Goal: Information Seeking & Learning: Learn about a topic

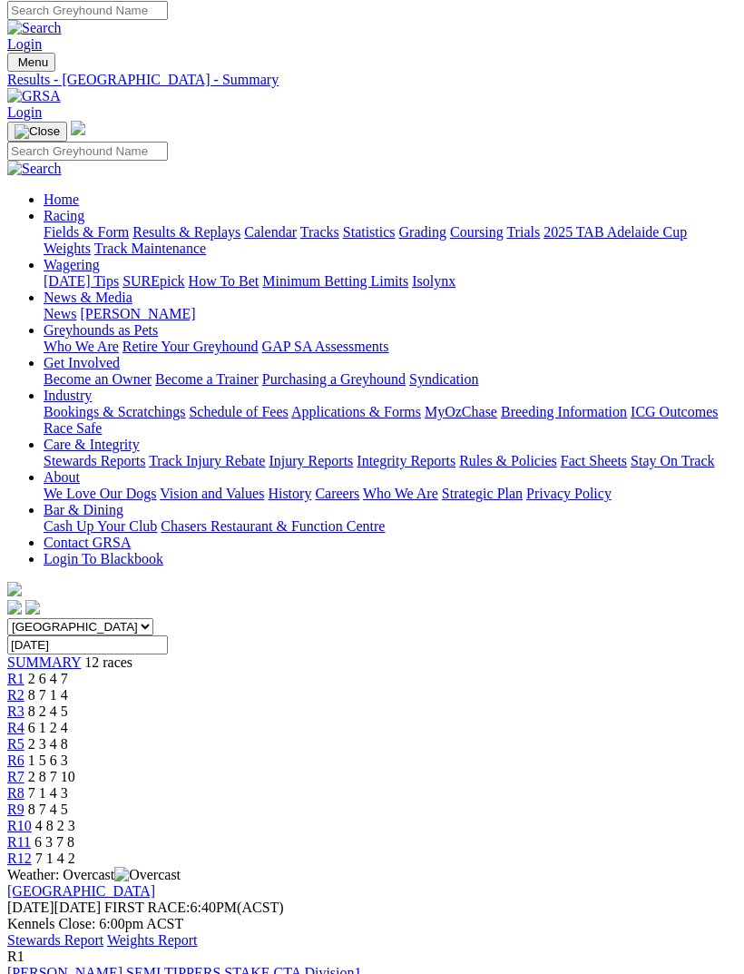
scroll to position [9, 0]
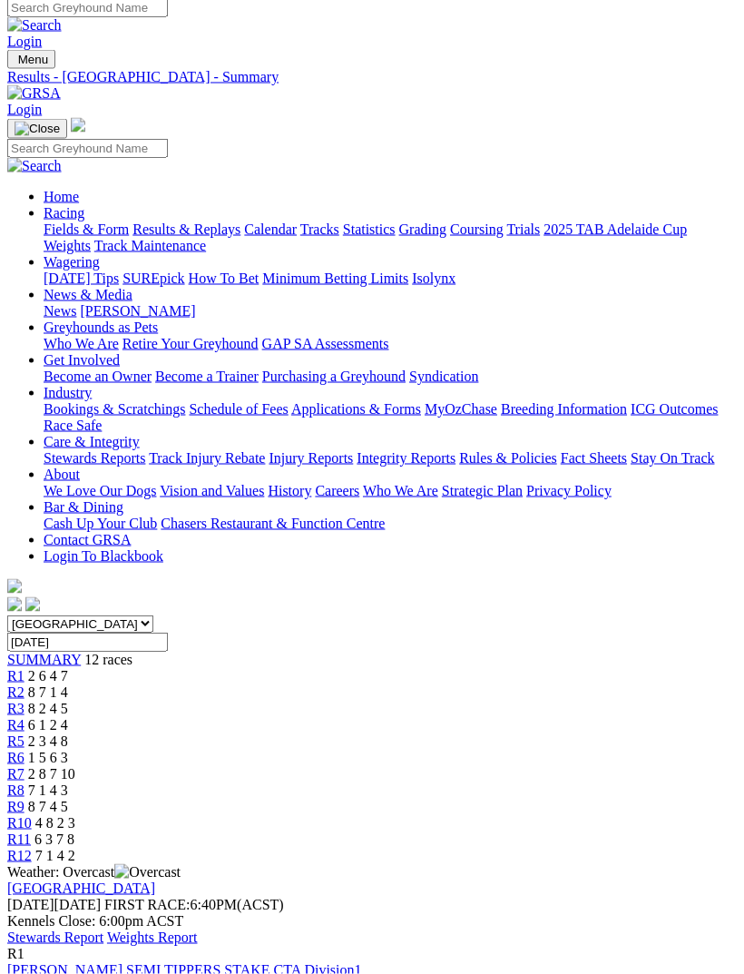
click at [15, 64] on img "Toggle navigation" at bounding box center [15, 64] width 0 height 0
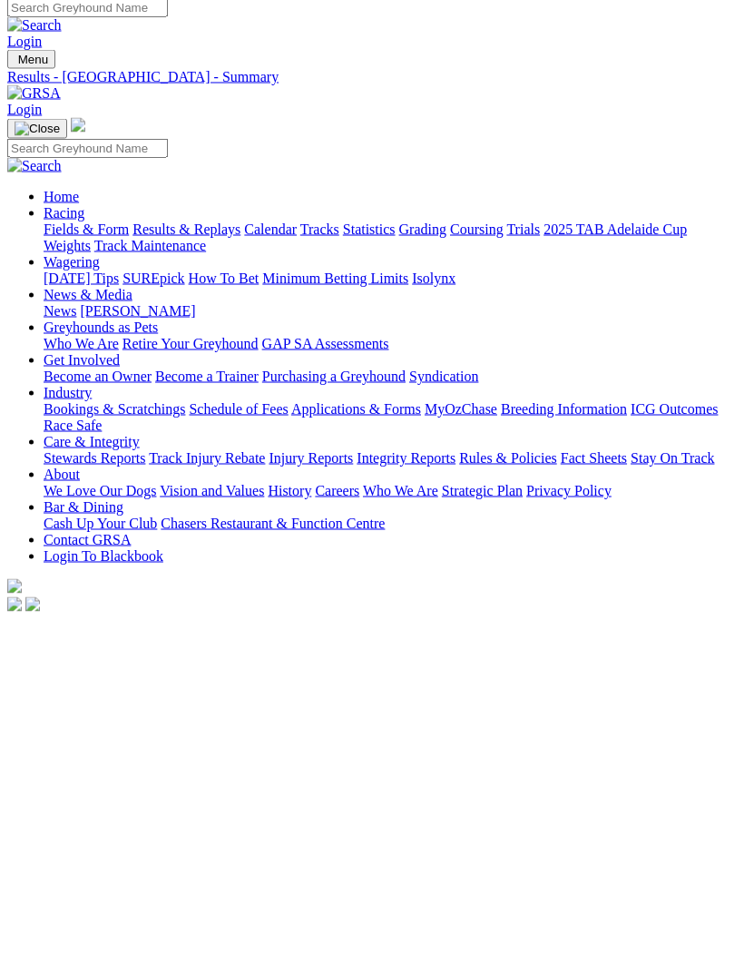
scroll to position [10, 0]
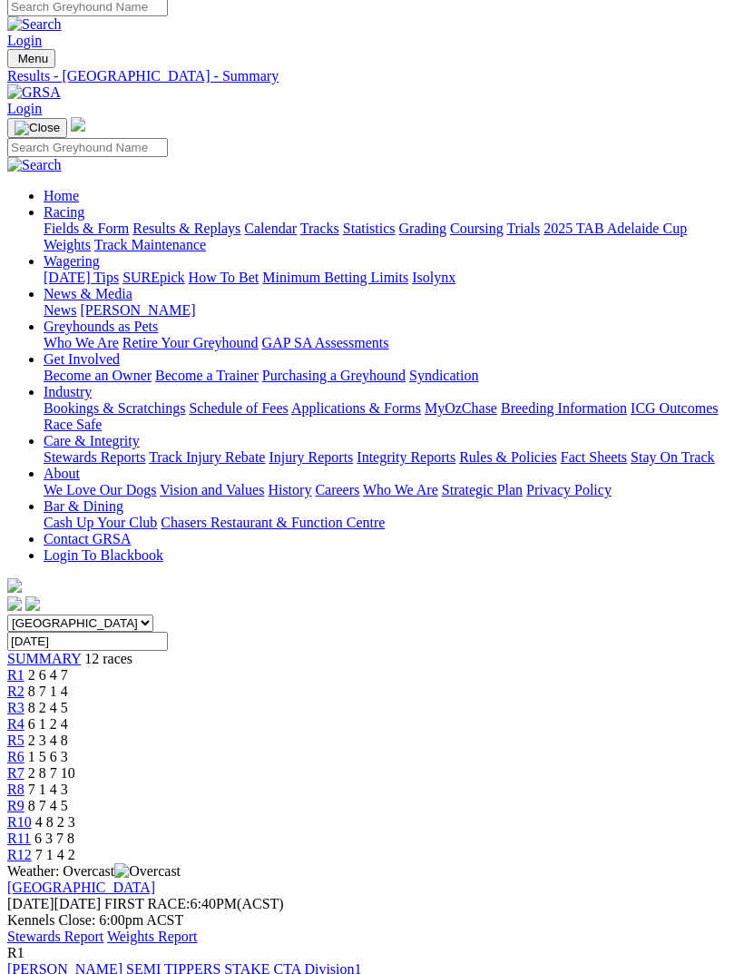
click at [129, 236] on link "Fields & Form" at bounding box center [86, 227] width 85 height 15
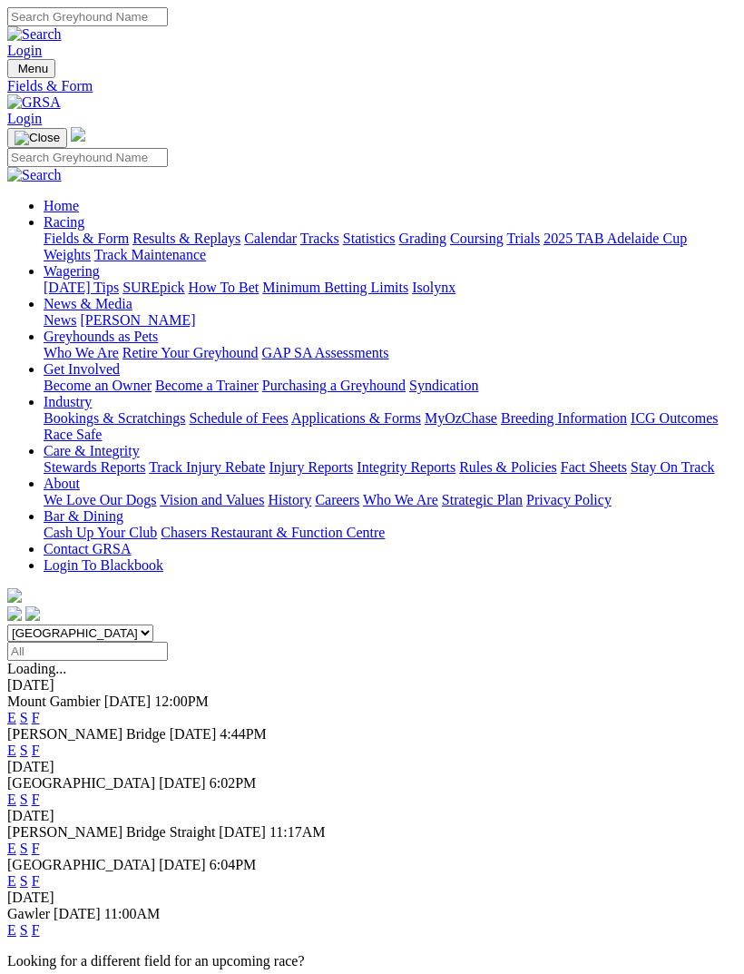
click at [16, 742] on link "E" at bounding box center [11, 749] width 9 height 15
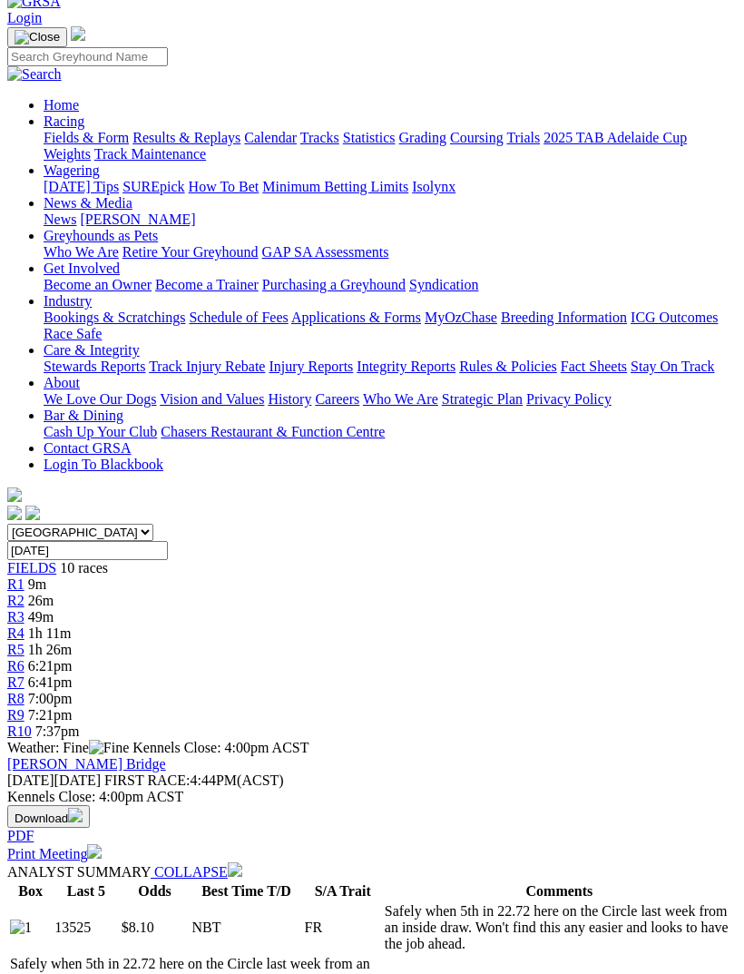
scroll to position [99, 0]
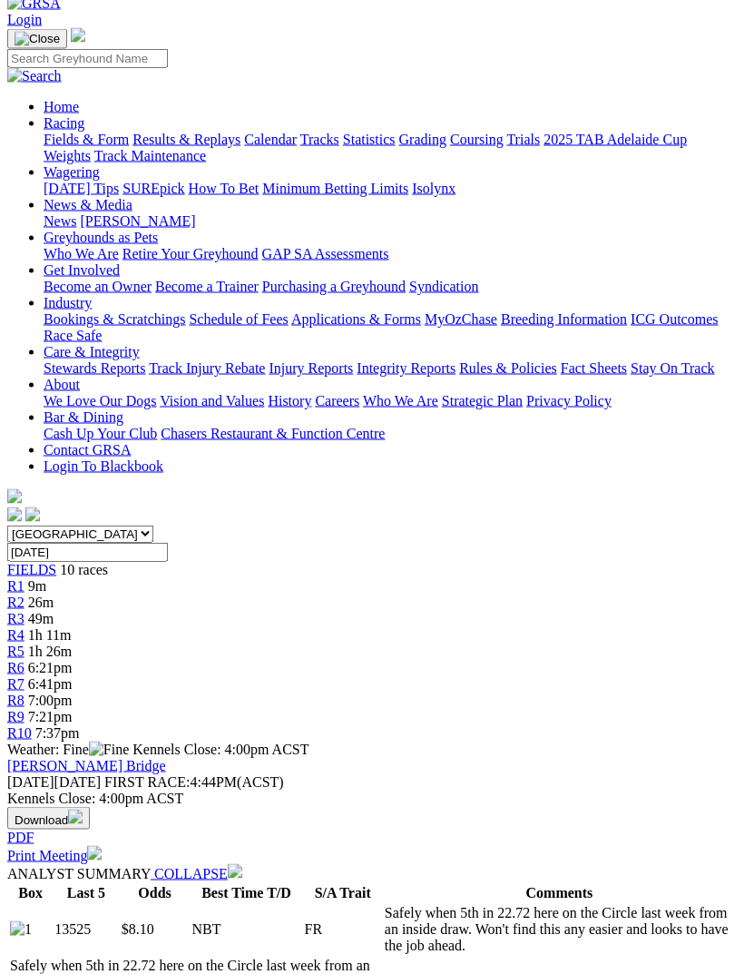
click at [24, 594] on span "R2" at bounding box center [15, 601] width 17 height 15
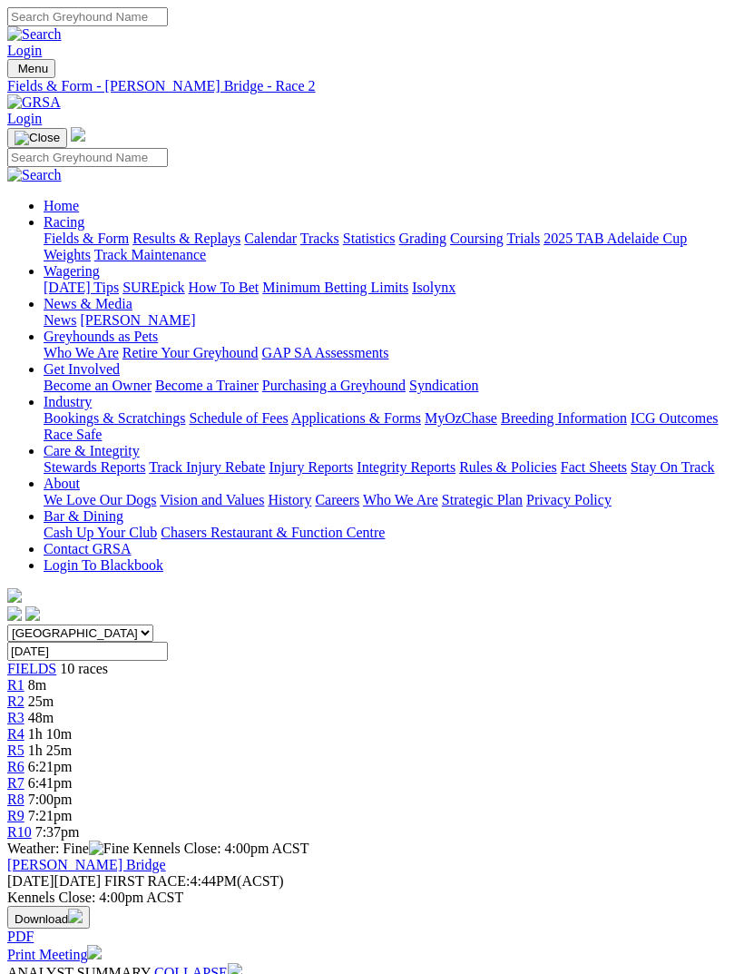
click at [24, 710] on link "R3" at bounding box center [15, 717] width 17 height 15
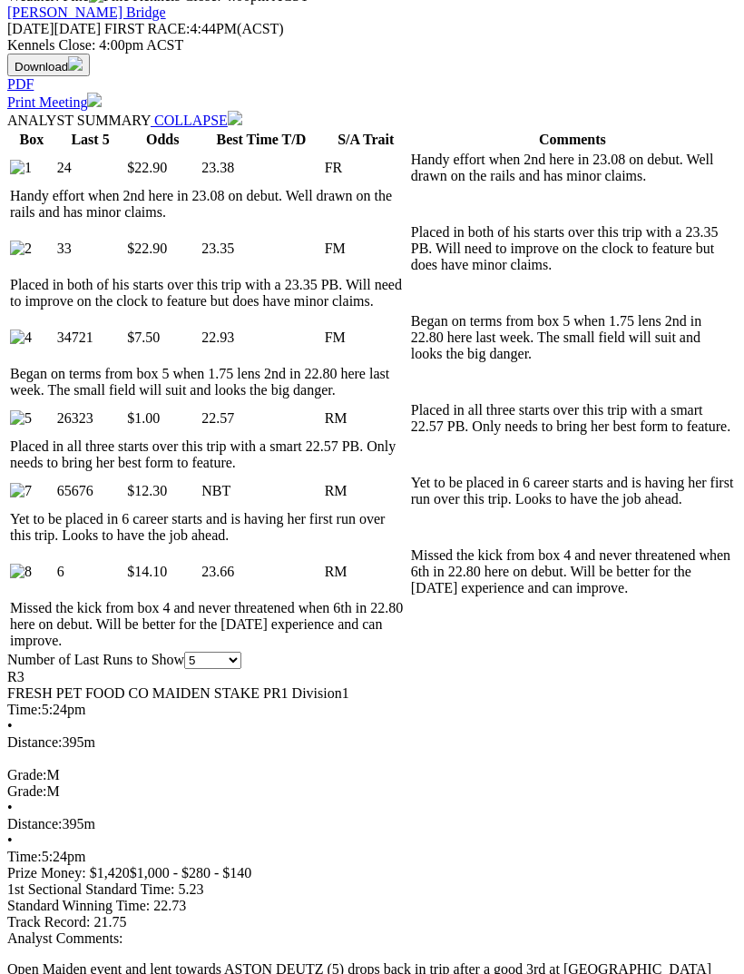
scroll to position [859, 0]
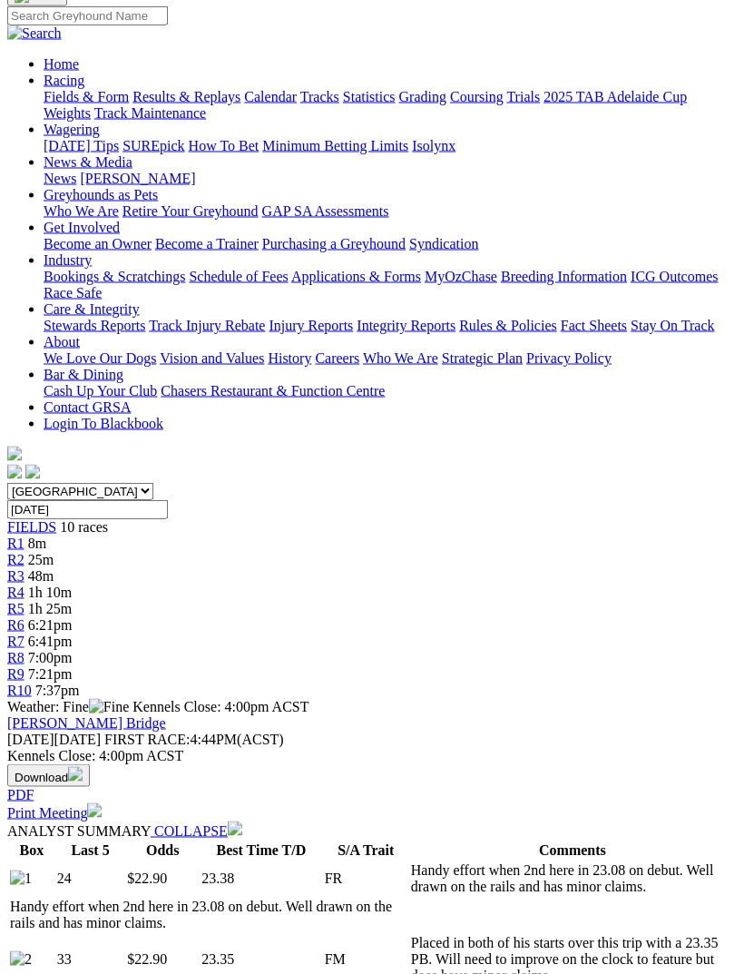
scroll to position [133, 0]
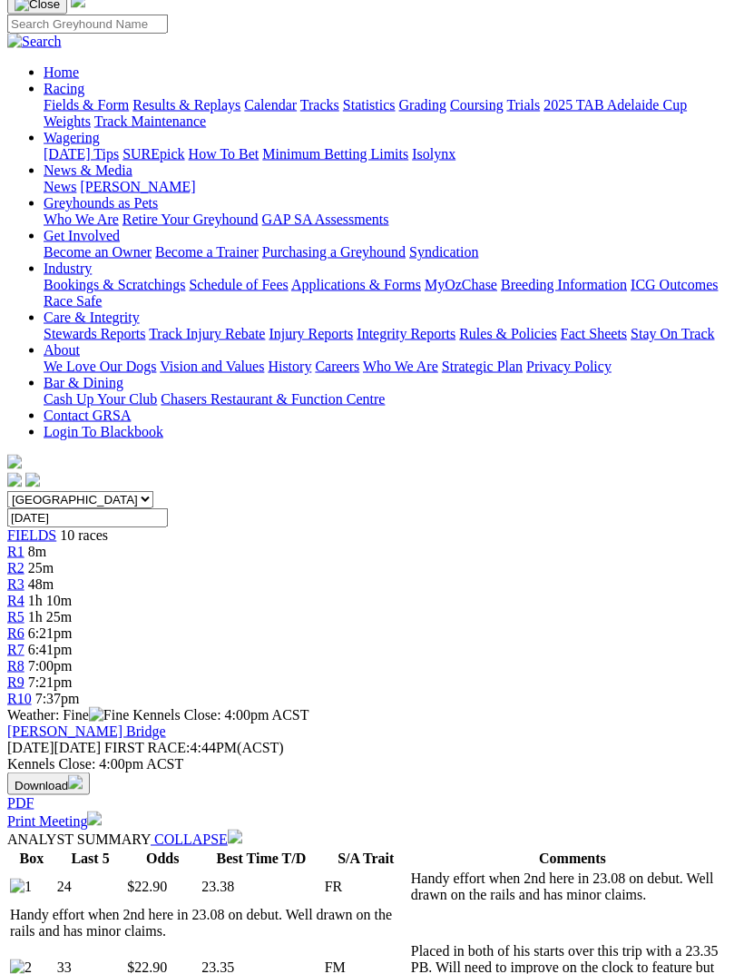
click at [72, 593] on span "1h 10m" at bounding box center [50, 600] width 44 height 15
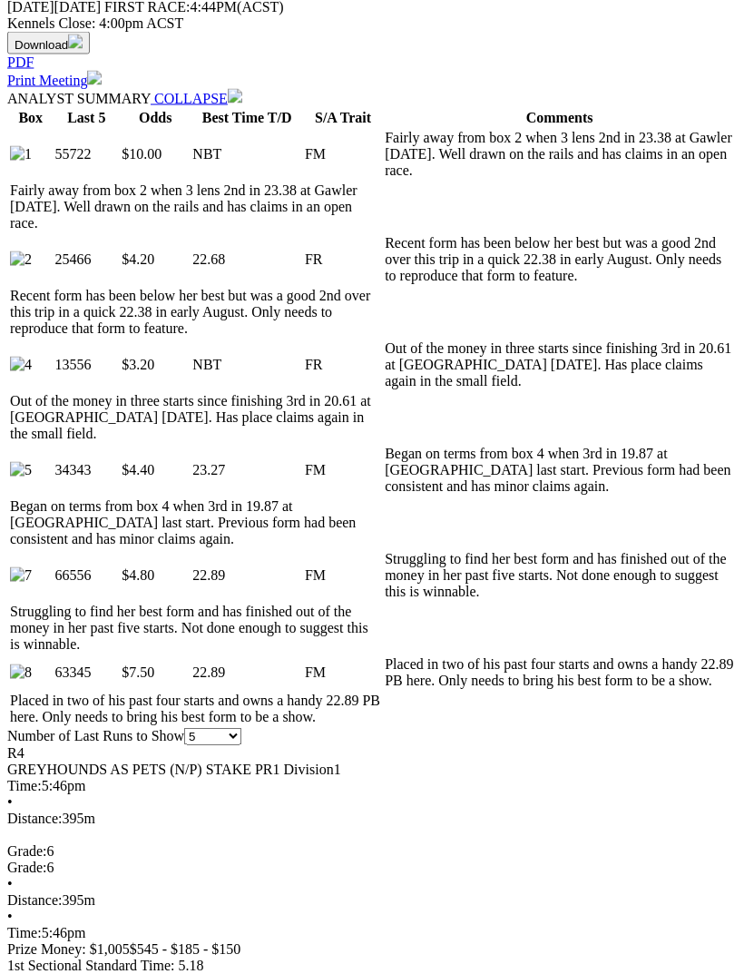
scroll to position [875, 0]
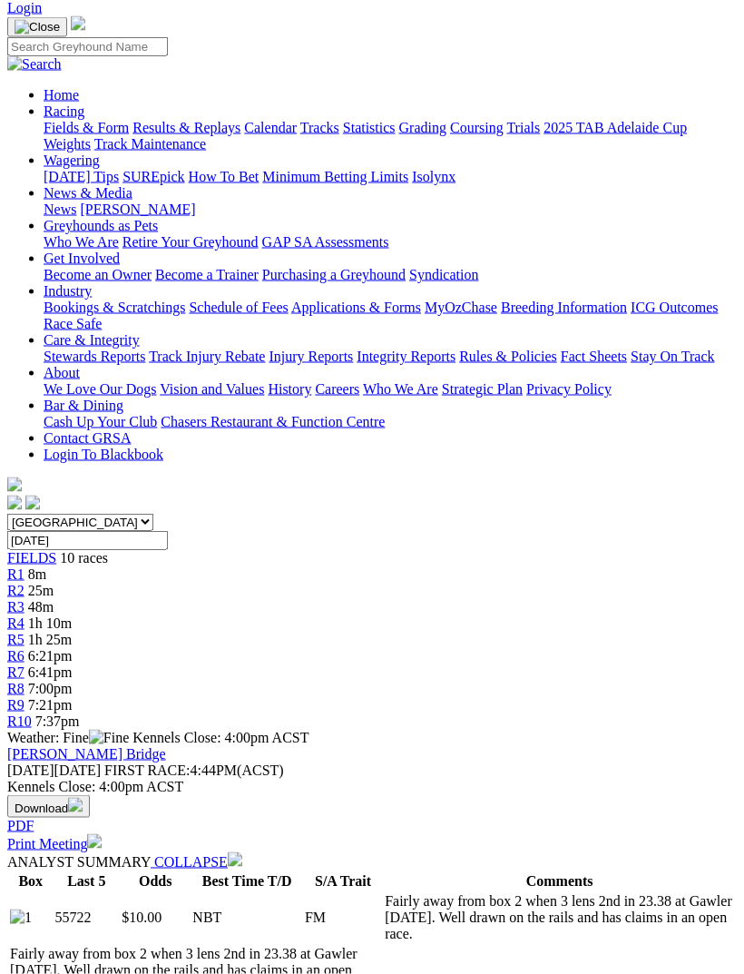
scroll to position [0, 0]
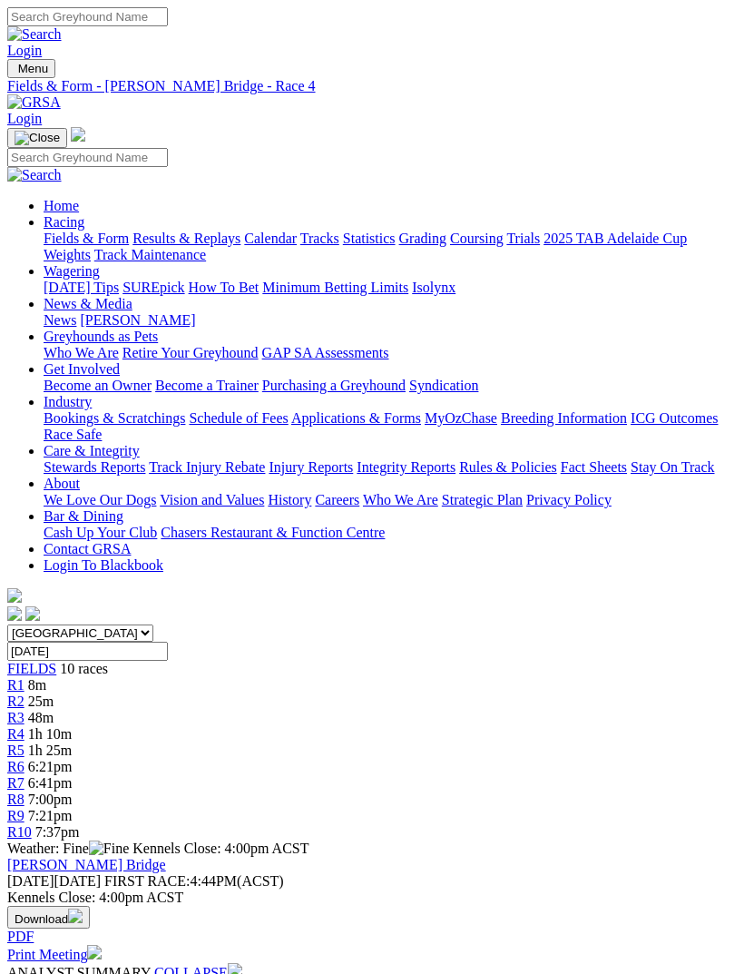
click at [24, 742] on span "R5" at bounding box center [15, 749] width 17 height 15
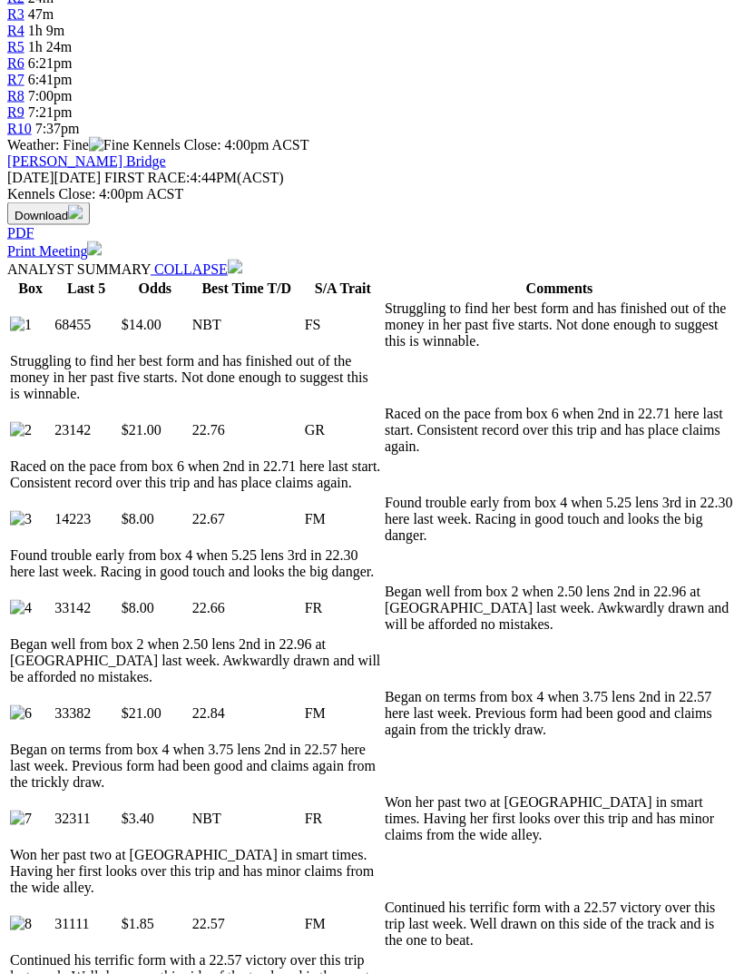
scroll to position [710, 0]
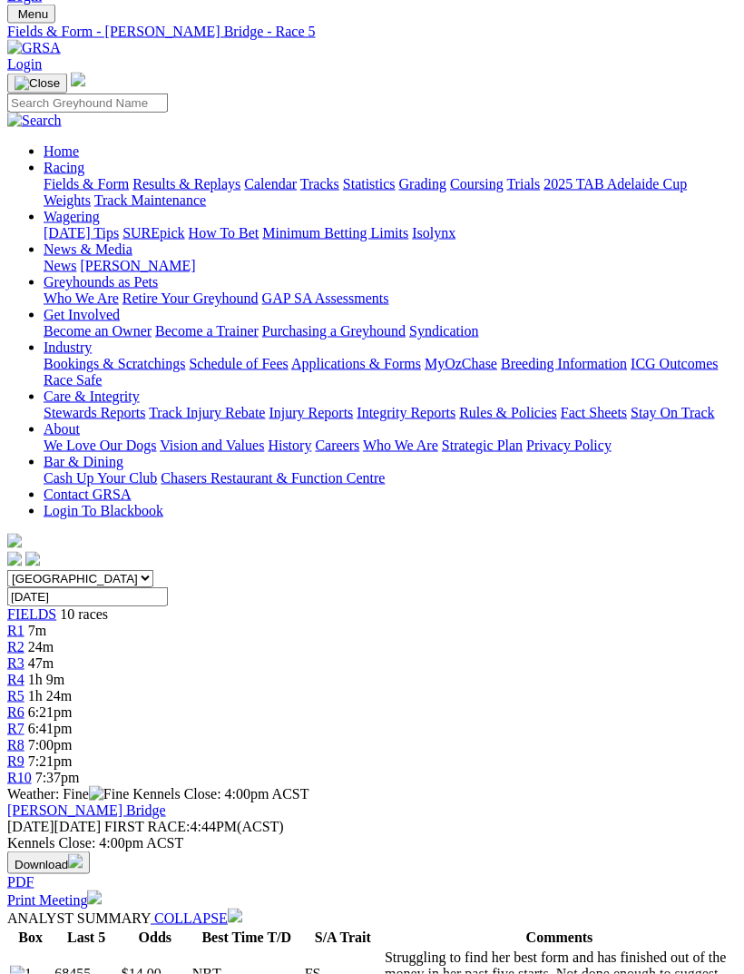
scroll to position [0, 0]
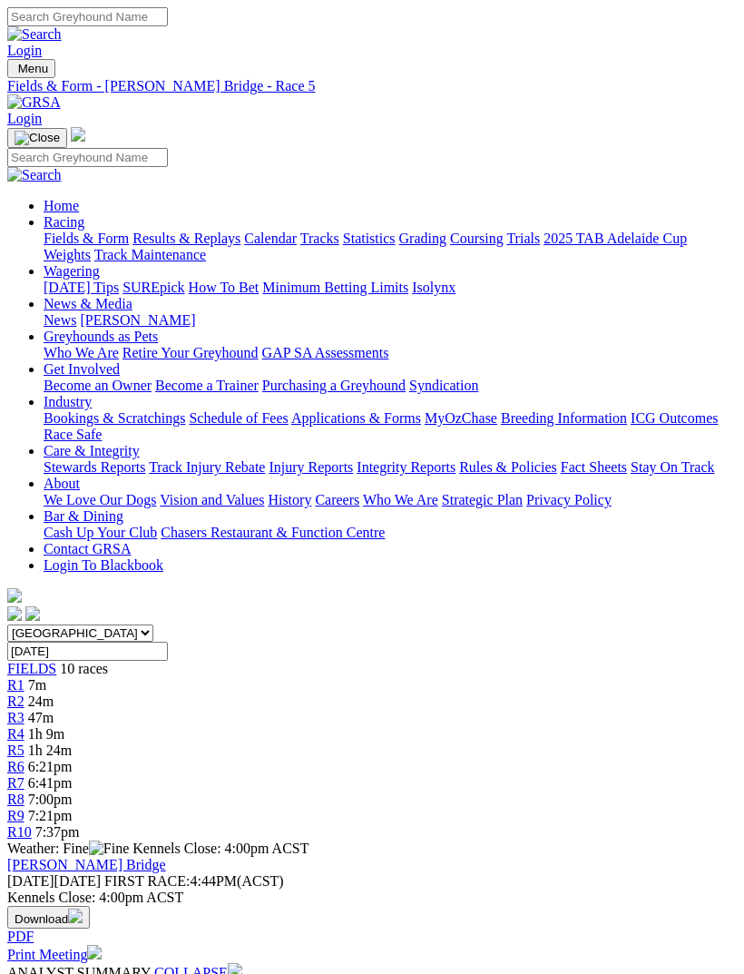
click at [24, 759] on span "R6" at bounding box center [15, 766] width 17 height 15
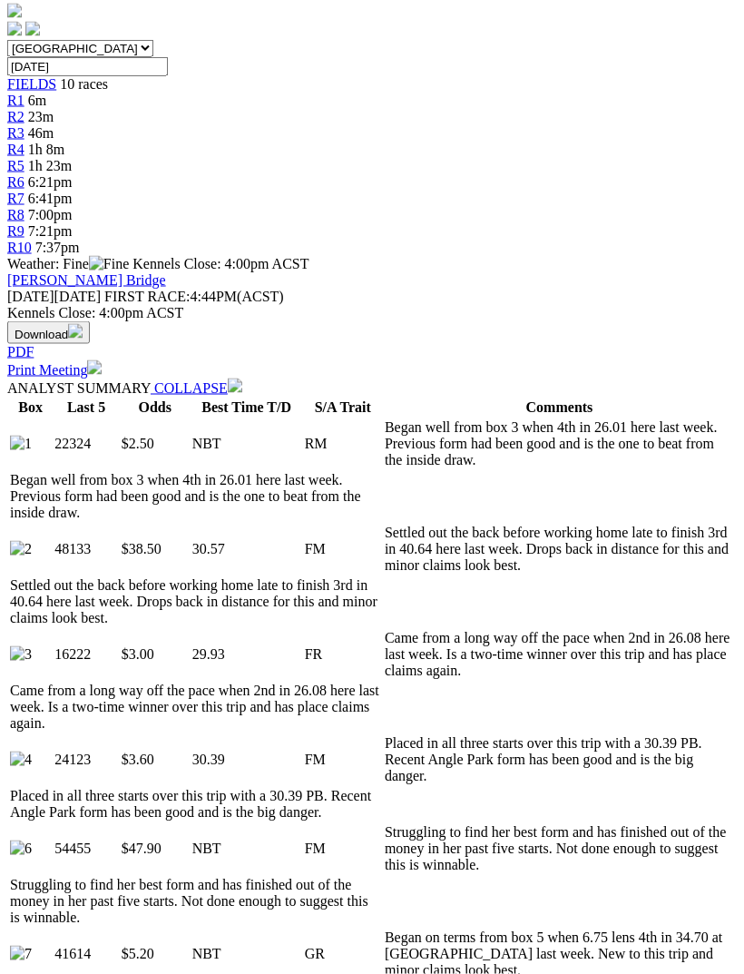
scroll to position [614, 0]
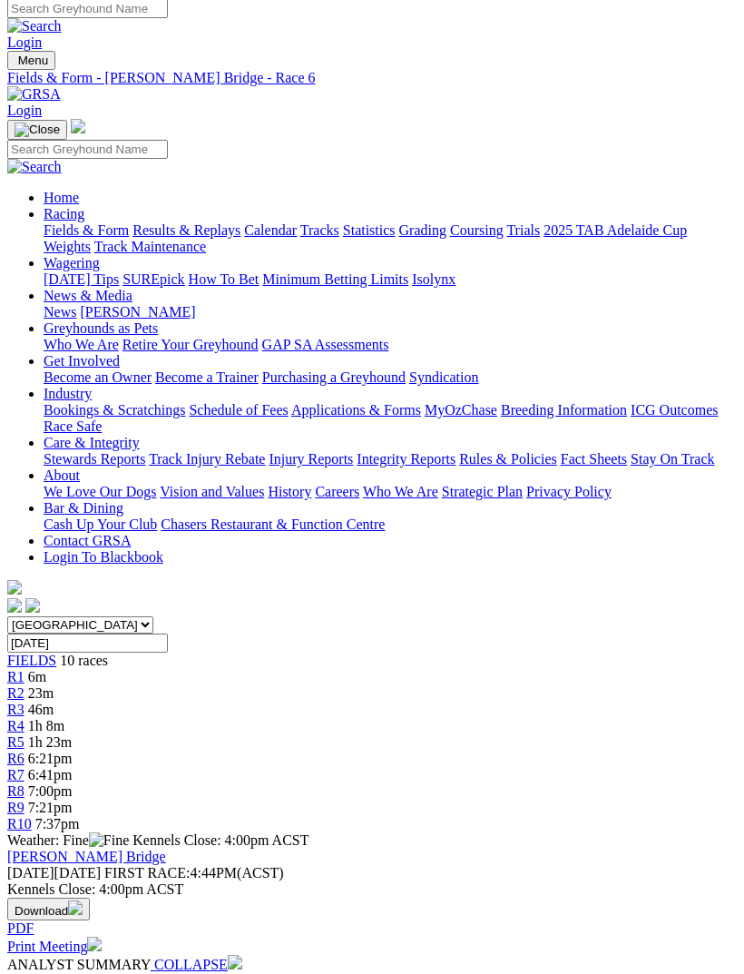
scroll to position [0, 0]
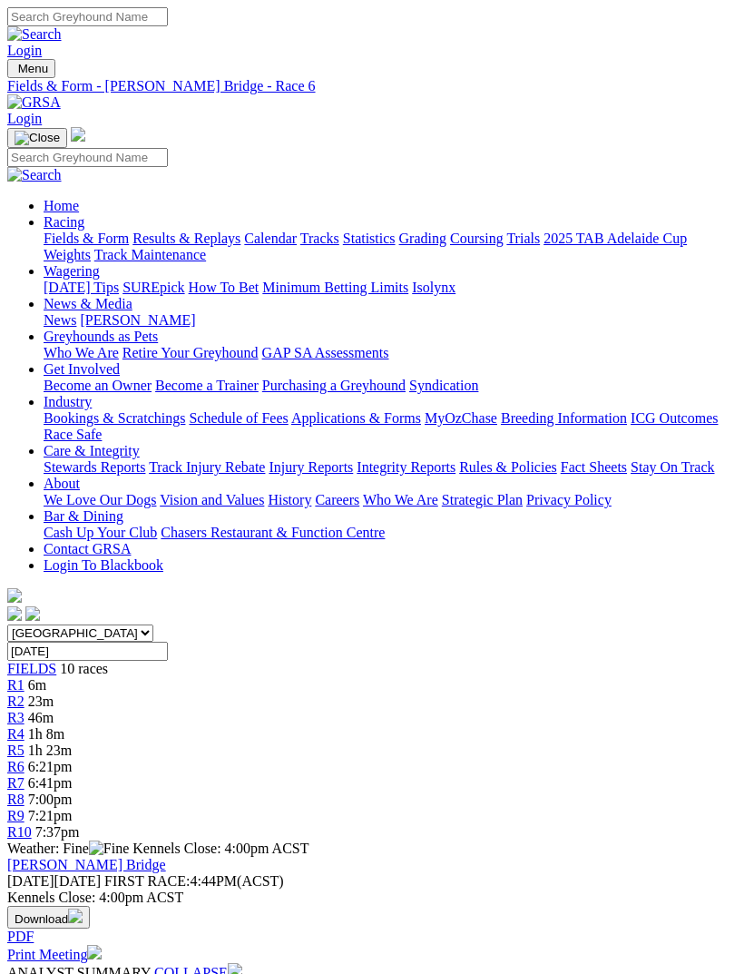
click at [24, 775] on span "R7" at bounding box center [15, 782] width 17 height 15
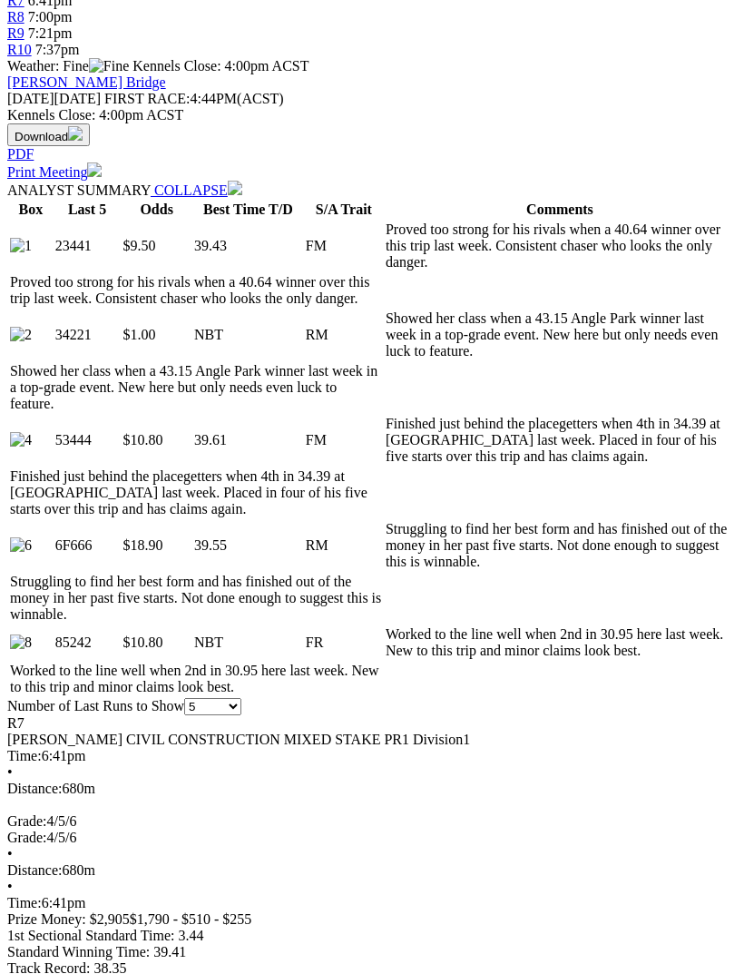
scroll to position [783, 0]
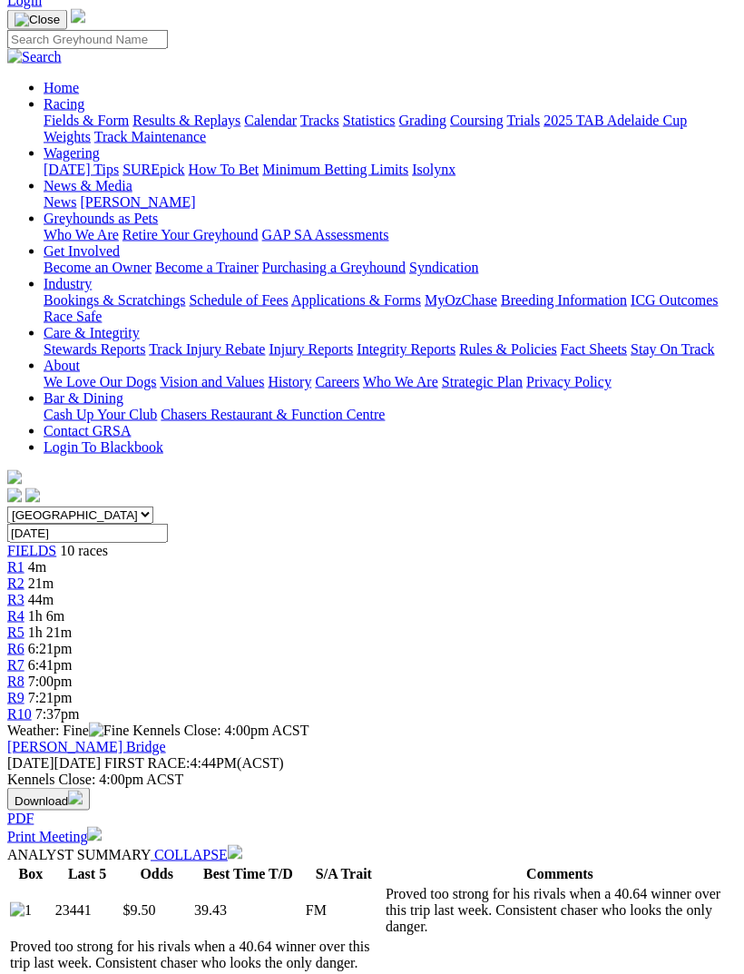
scroll to position [0, 0]
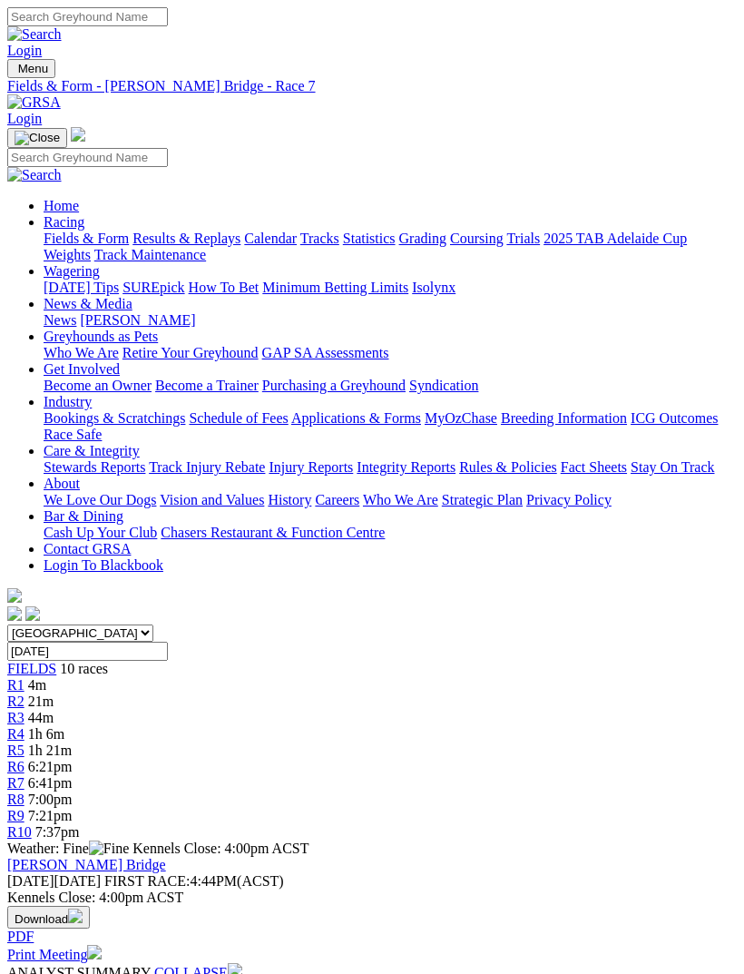
click at [73, 791] on span "7:00pm" at bounding box center [50, 798] width 44 height 15
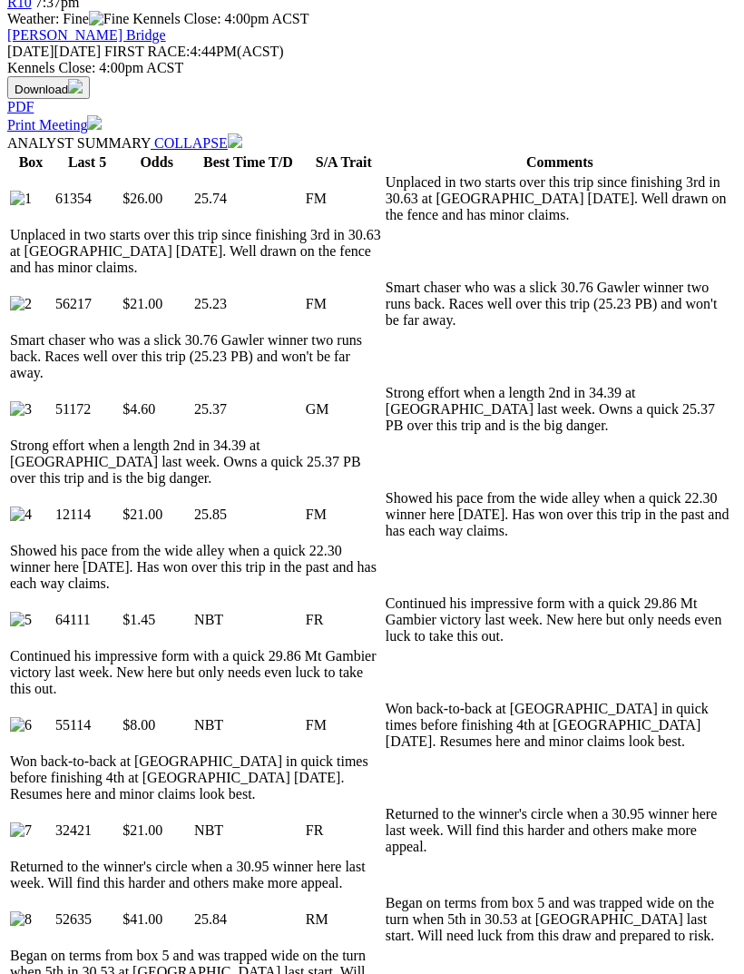
scroll to position [858, 0]
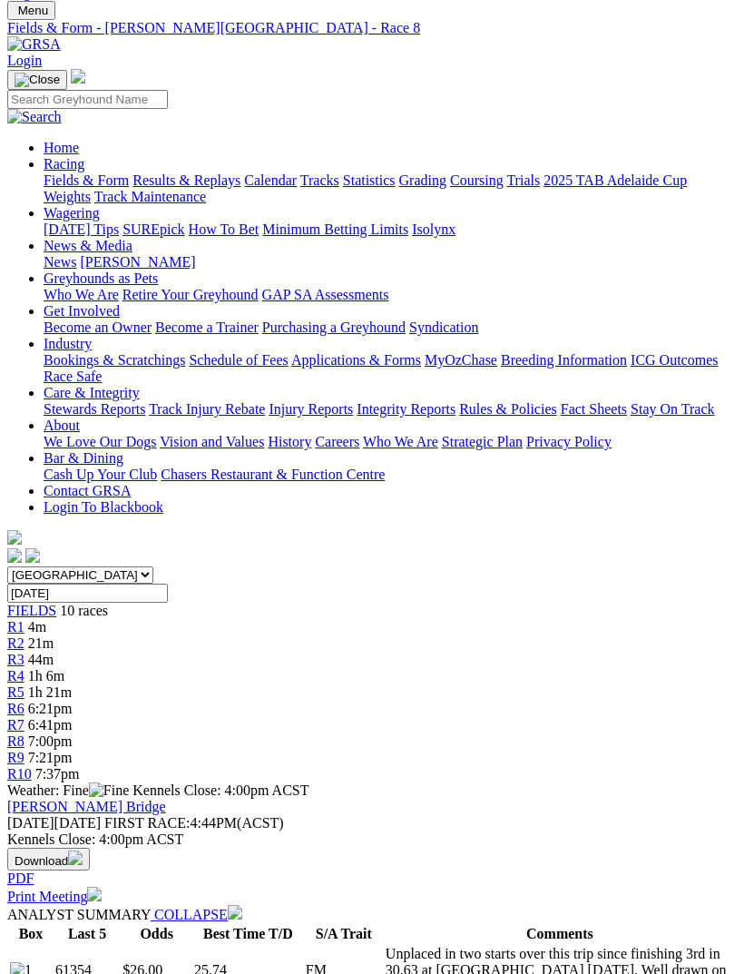
scroll to position [0, 0]
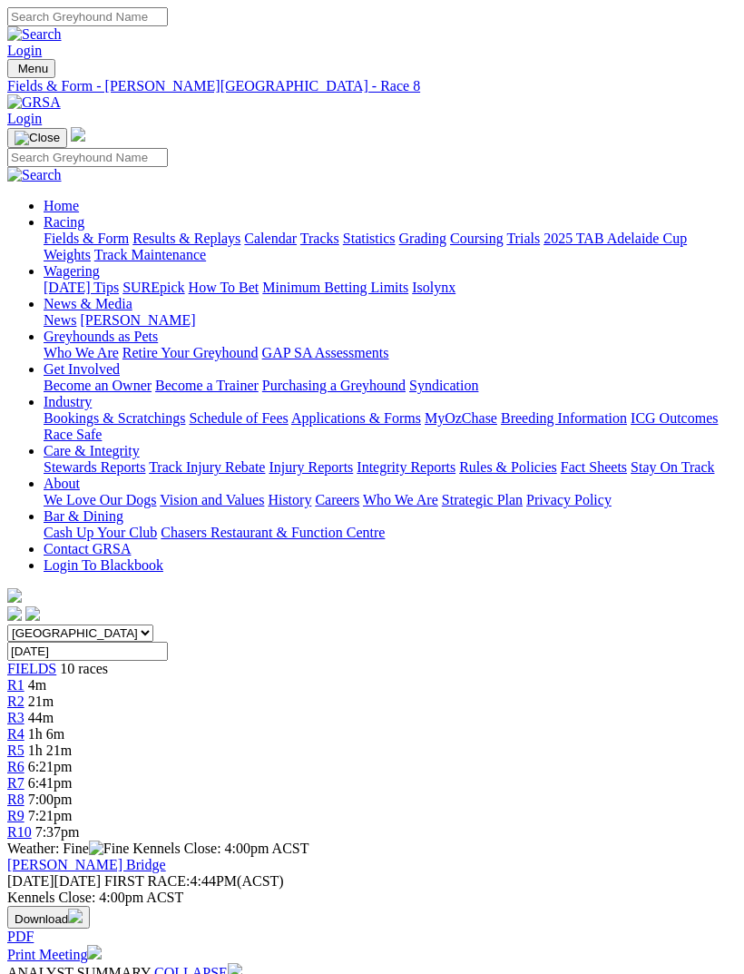
click at [24, 808] on link "R9" at bounding box center [15, 815] width 17 height 15
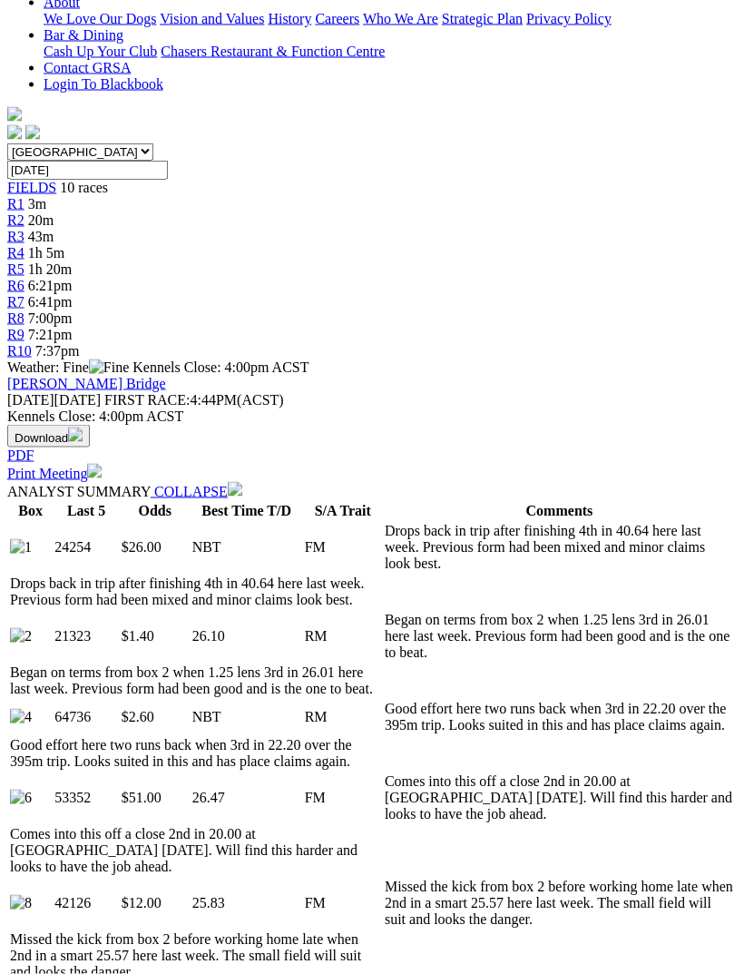
scroll to position [484, 0]
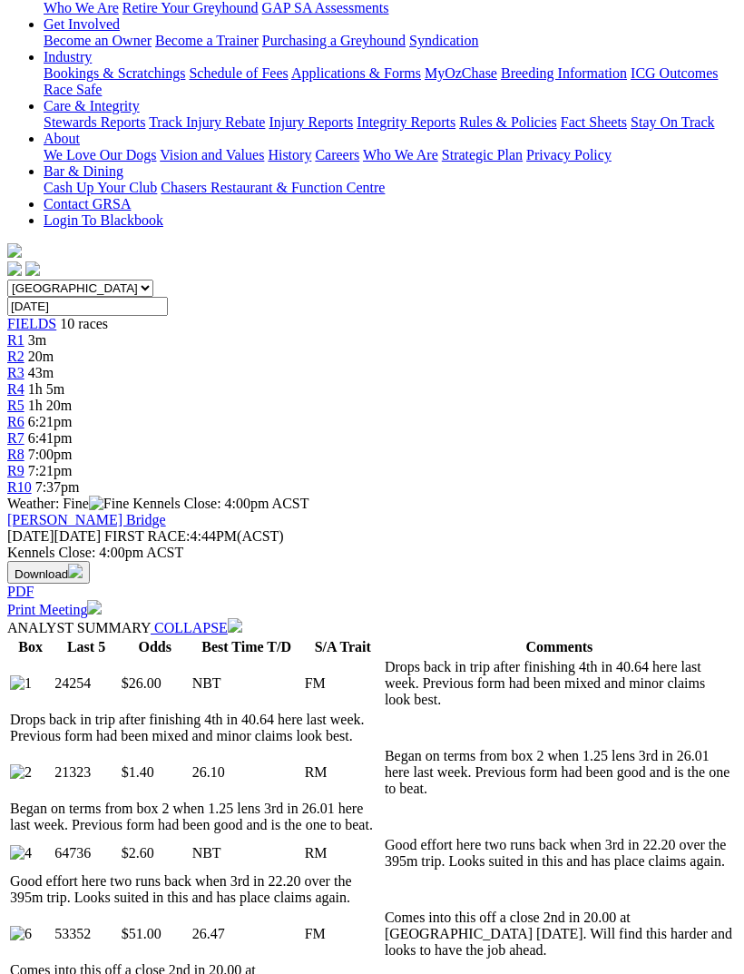
scroll to position [0, 0]
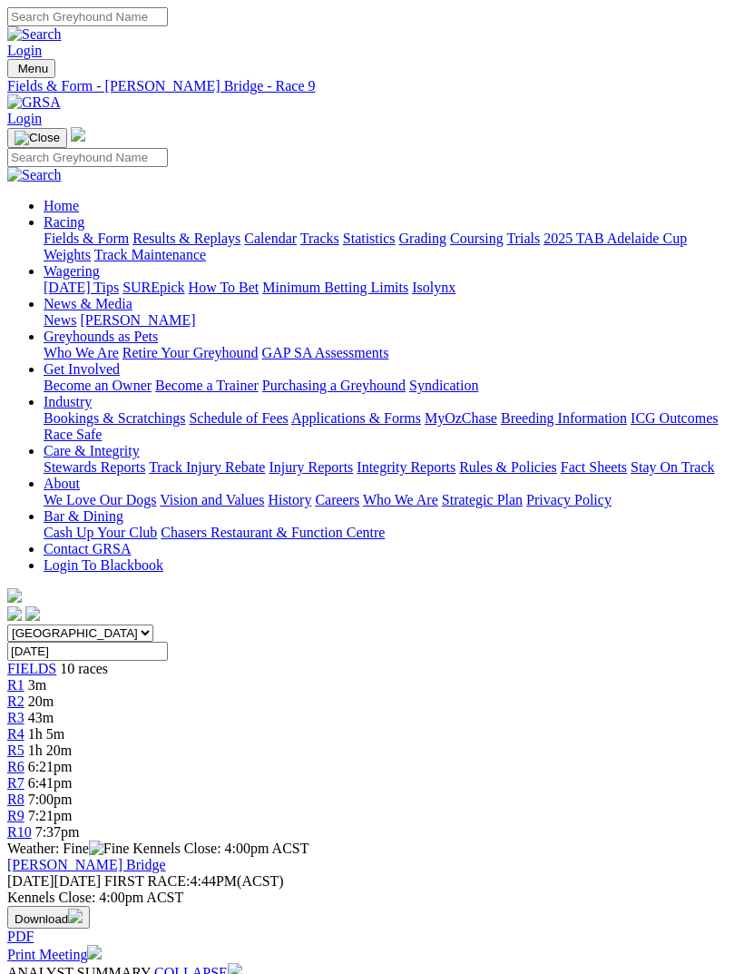
click at [32, 824] on span "R10" at bounding box center [19, 831] width 24 height 15
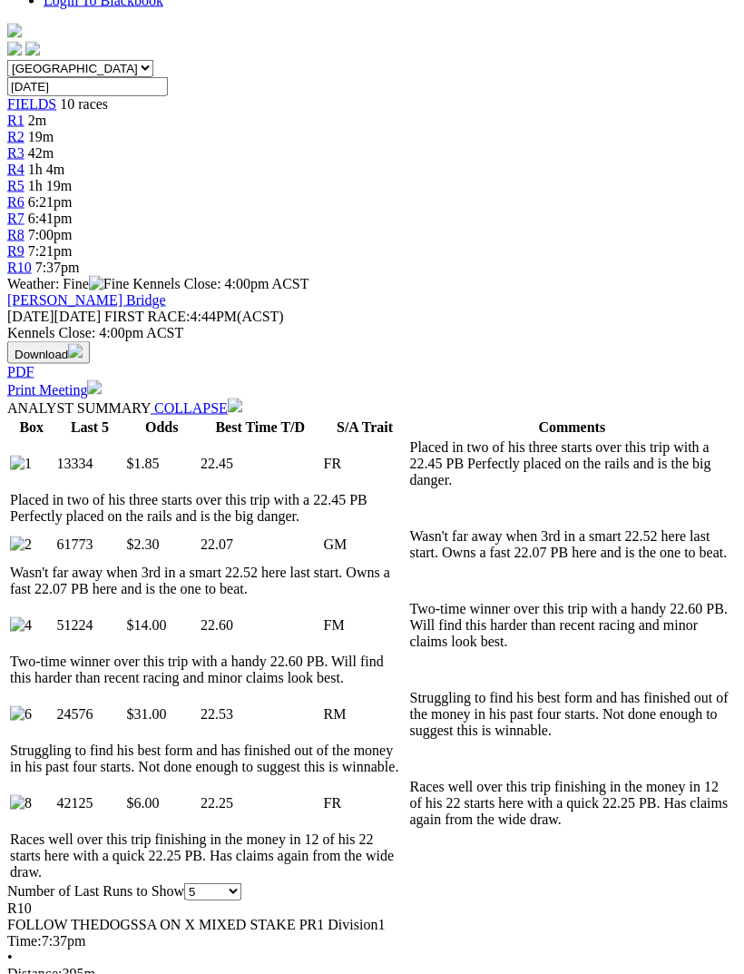
scroll to position [612, 0]
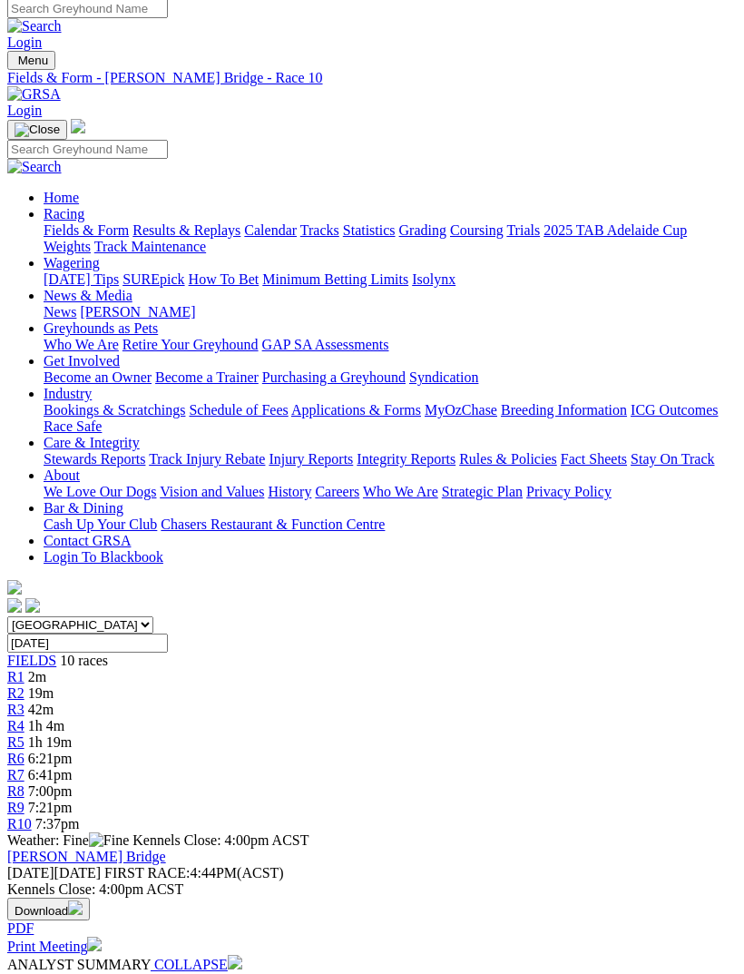
scroll to position [0, 0]
